Goal: Task Accomplishment & Management: Manage account settings

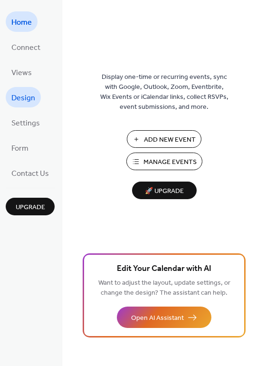
click at [24, 91] on span "Design" at bounding box center [23, 98] width 24 height 15
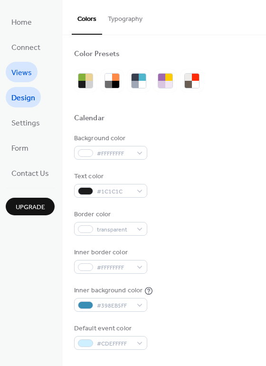
click at [24, 69] on span "Views" at bounding box center [21, 73] width 20 height 15
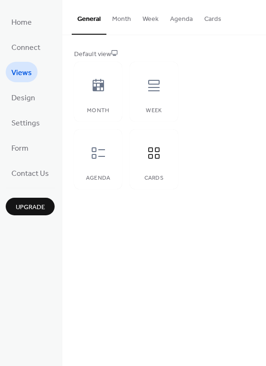
click at [210, 22] on button "Cards" at bounding box center [212, 17] width 28 height 34
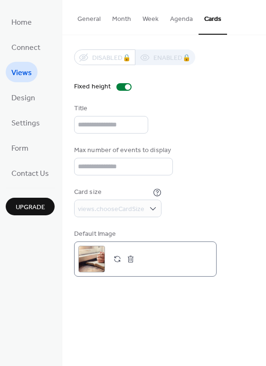
click at [93, 266] on div ";" at bounding box center [91, 259] width 27 height 27
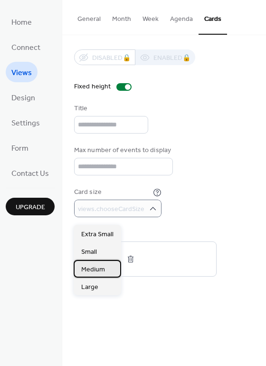
click at [98, 271] on span "Medium" at bounding box center [93, 270] width 24 height 10
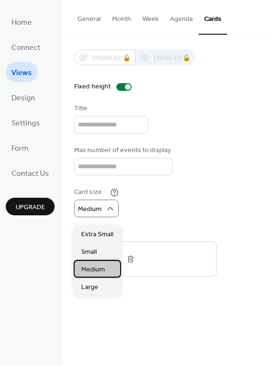
click at [96, 270] on span "Medium" at bounding box center [93, 270] width 24 height 10
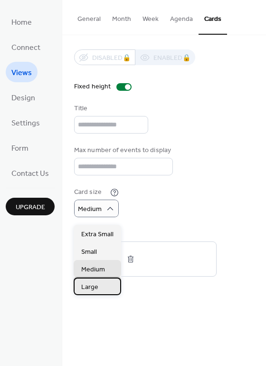
click at [90, 289] on span "Large" at bounding box center [89, 287] width 17 height 10
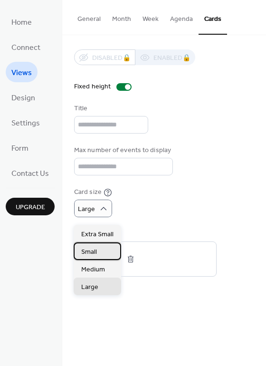
click at [93, 250] on span "Small" at bounding box center [89, 252] width 16 height 10
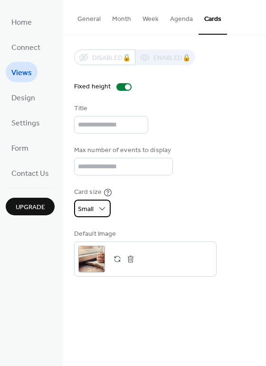
click at [96, 211] on div "Small" at bounding box center [92, 208] width 37 height 18
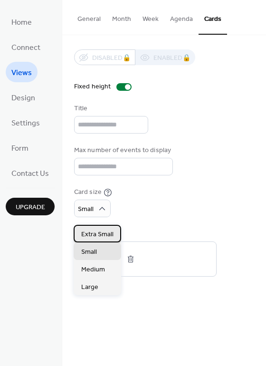
click at [94, 232] on span "Extra Small" at bounding box center [97, 234] width 32 height 10
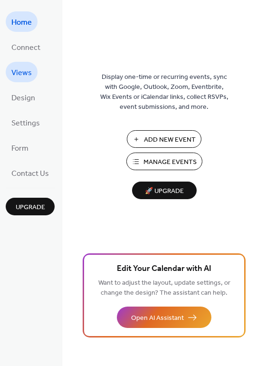
click at [29, 74] on span "Views" at bounding box center [21, 73] width 20 height 15
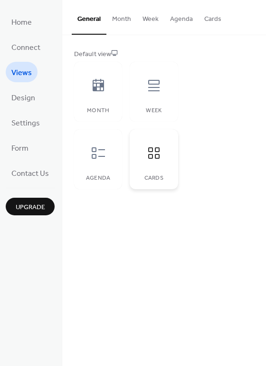
click at [151, 163] on div at bounding box center [154, 153] width 28 height 28
click at [215, 20] on button "Cards" at bounding box center [212, 17] width 28 height 34
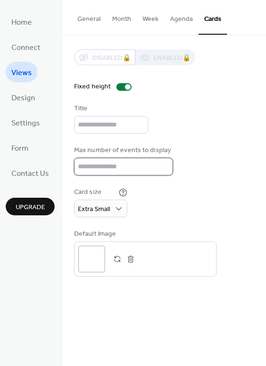
click at [93, 171] on input "*" at bounding box center [123, 167] width 99 height 18
type input "*"
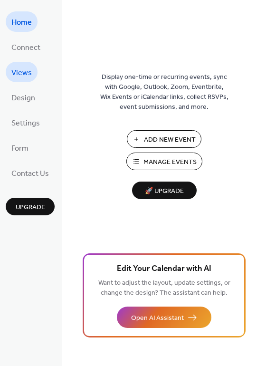
click at [28, 79] on span "Views" at bounding box center [21, 73] width 20 height 15
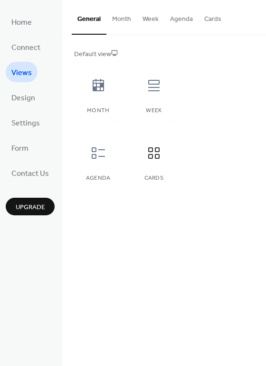
click at [211, 15] on button "Cards" at bounding box center [212, 17] width 28 height 34
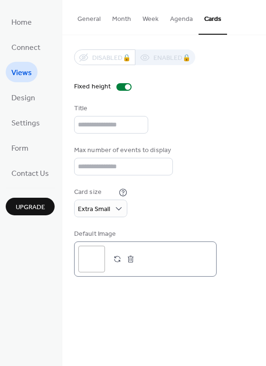
click at [98, 268] on div ";" at bounding box center [91, 259] width 27 height 27
